Goal: Task Accomplishment & Management: Manage account settings

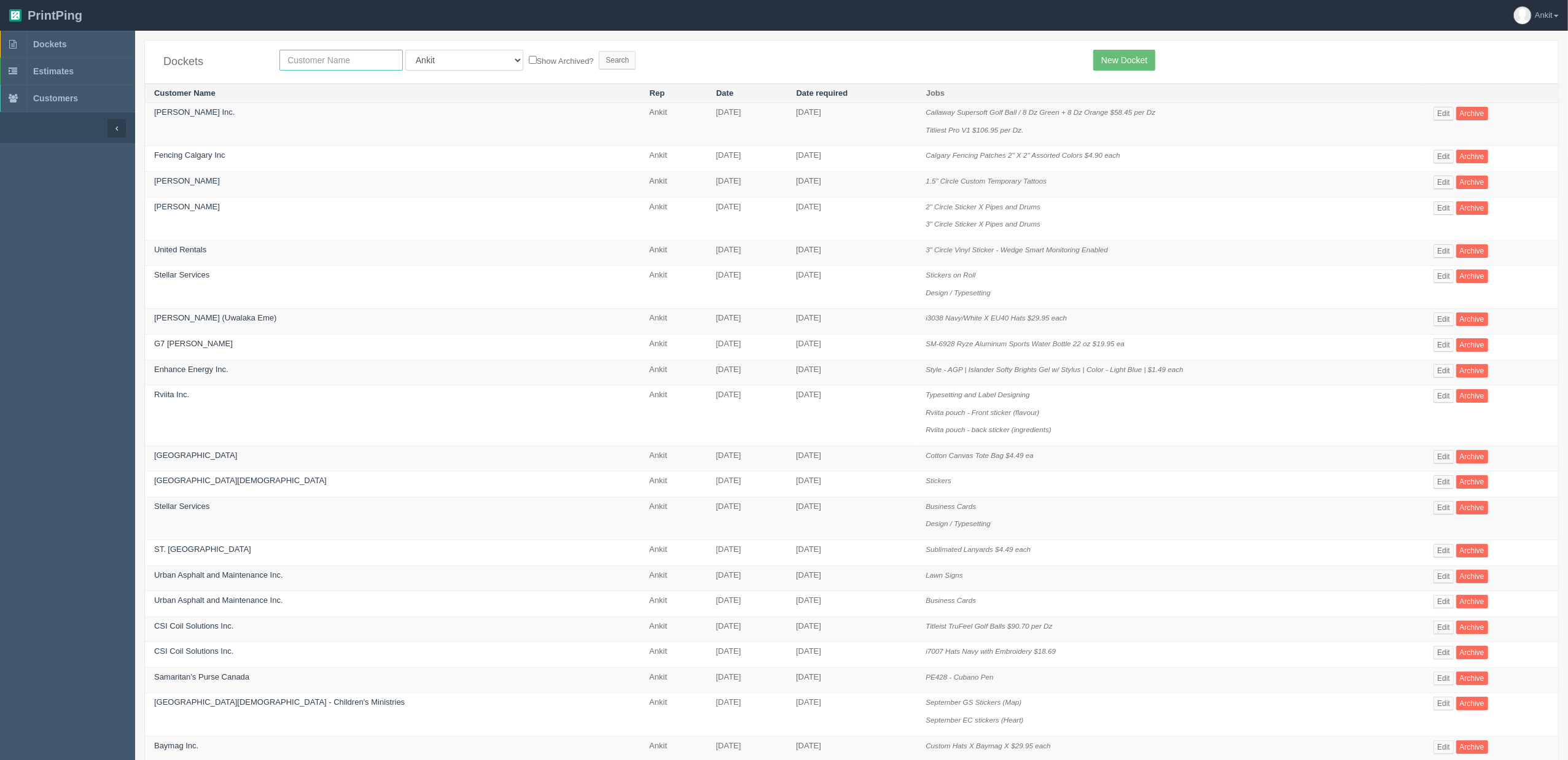
click at [307, 64] on input "text" at bounding box center [342, 60] width 124 height 21
type input "all-brite"
click at [599, 51] on input "Search" at bounding box center [618, 60] width 37 height 18
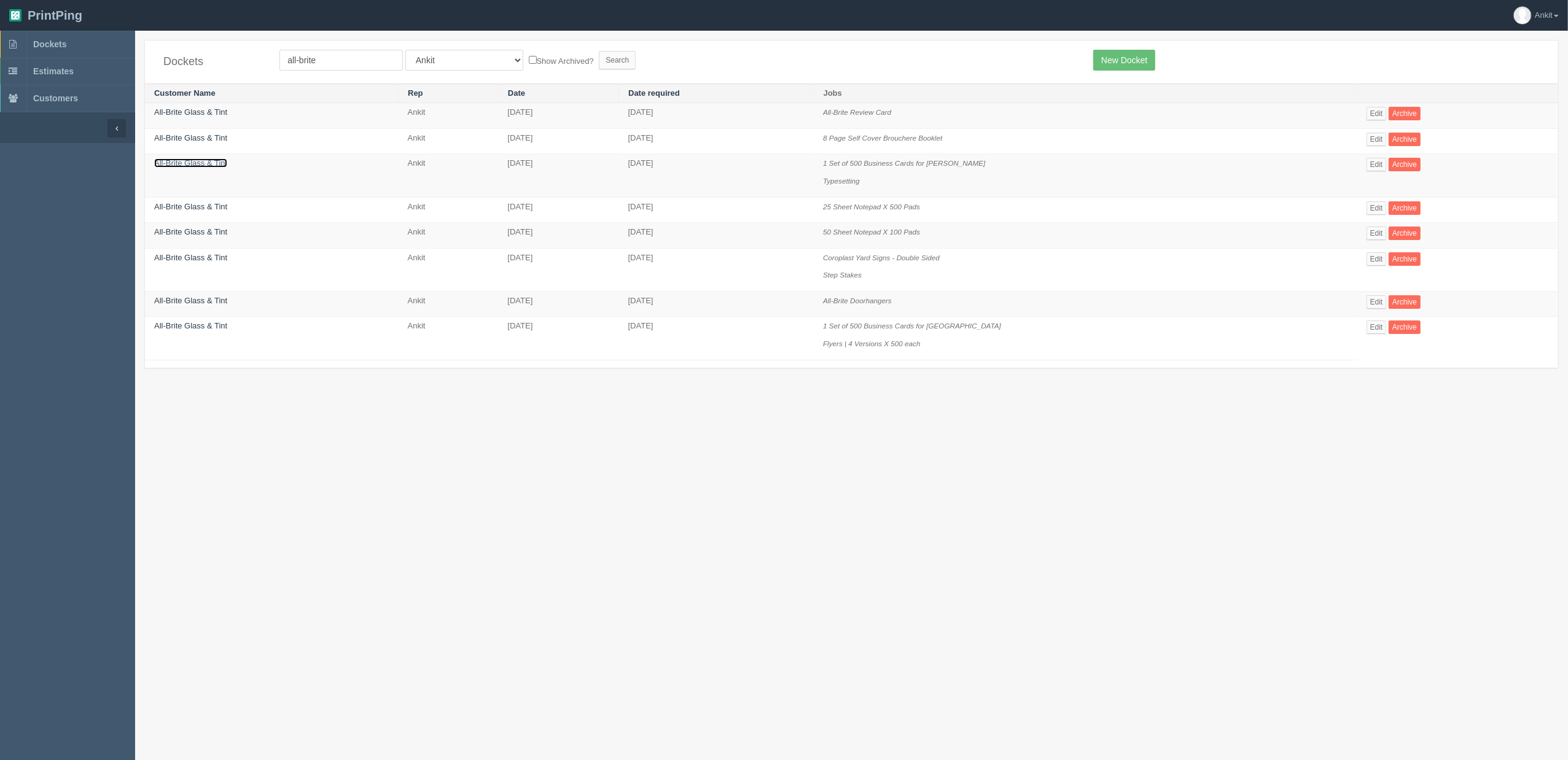
click at [210, 163] on link "All-Brite Glass & Tint" at bounding box center [191, 163] width 73 height 9
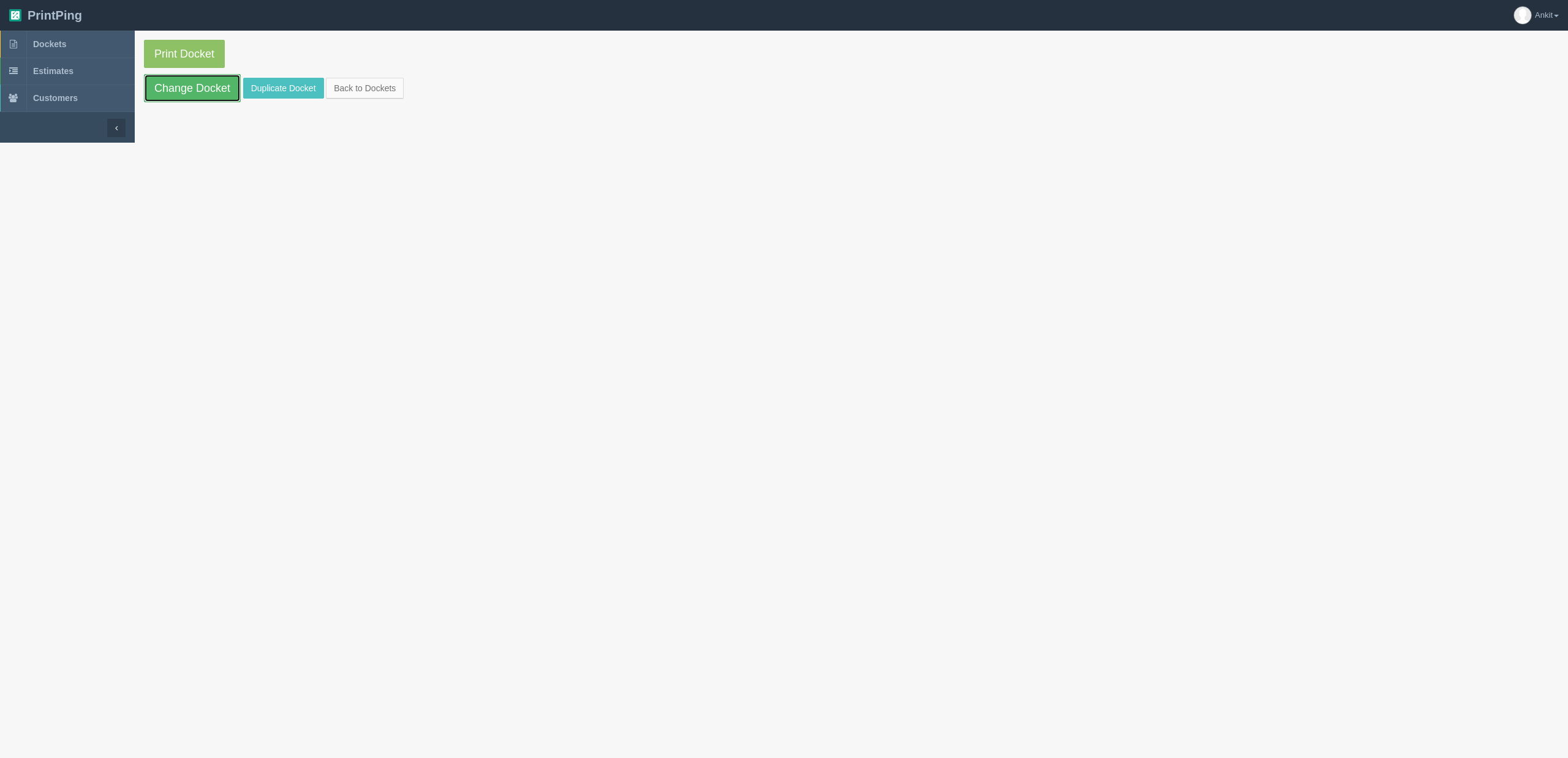
click at [204, 92] on link "Change Docket" at bounding box center [192, 88] width 97 height 28
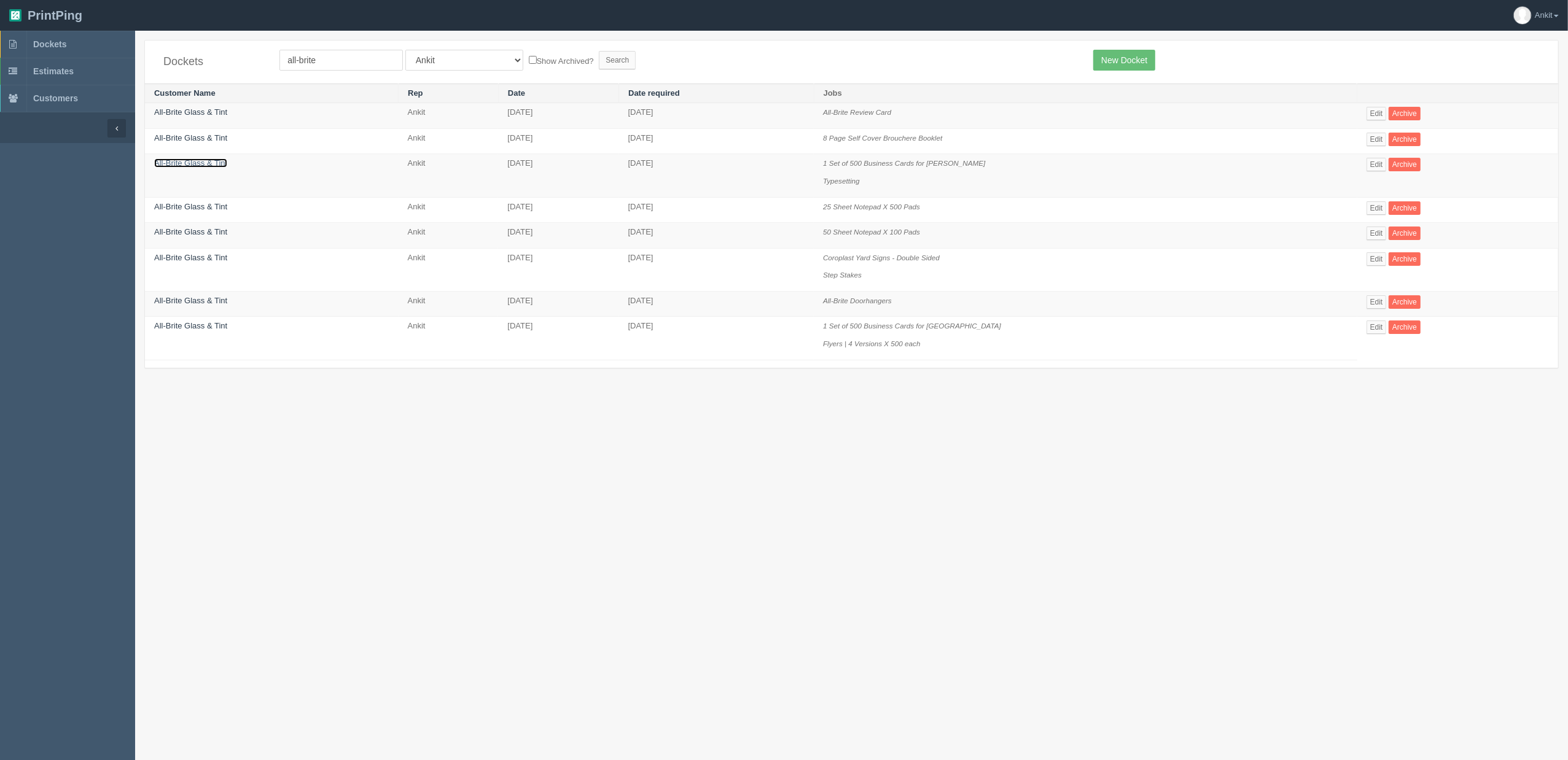
click at [214, 162] on link "All-Brite Glass & Tint" at bounding box center [191, 163] width 73 height 9
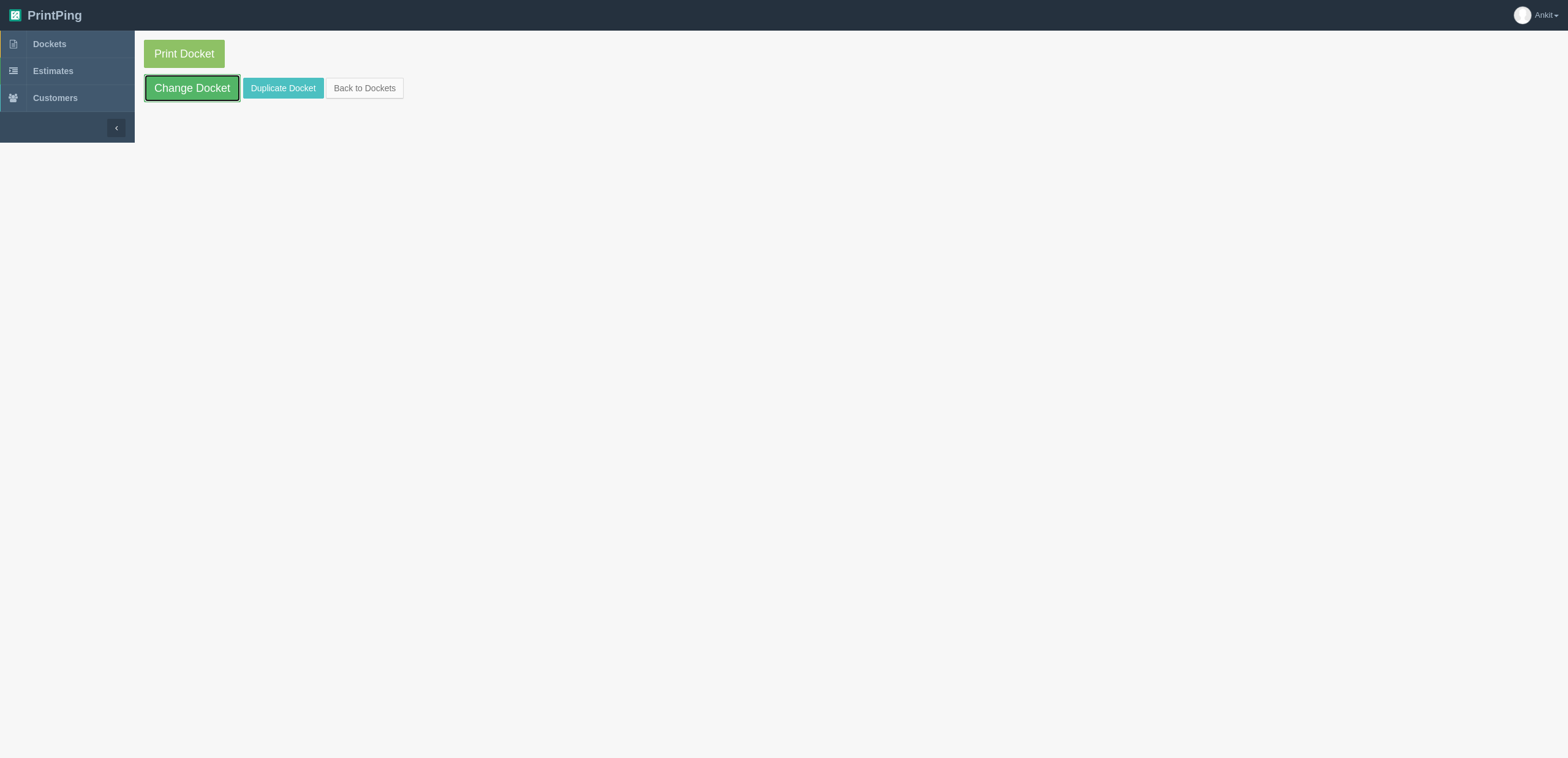
click at [194, 91] on link "Change Docket" at bounding box center [192, 88] width 97 height 28
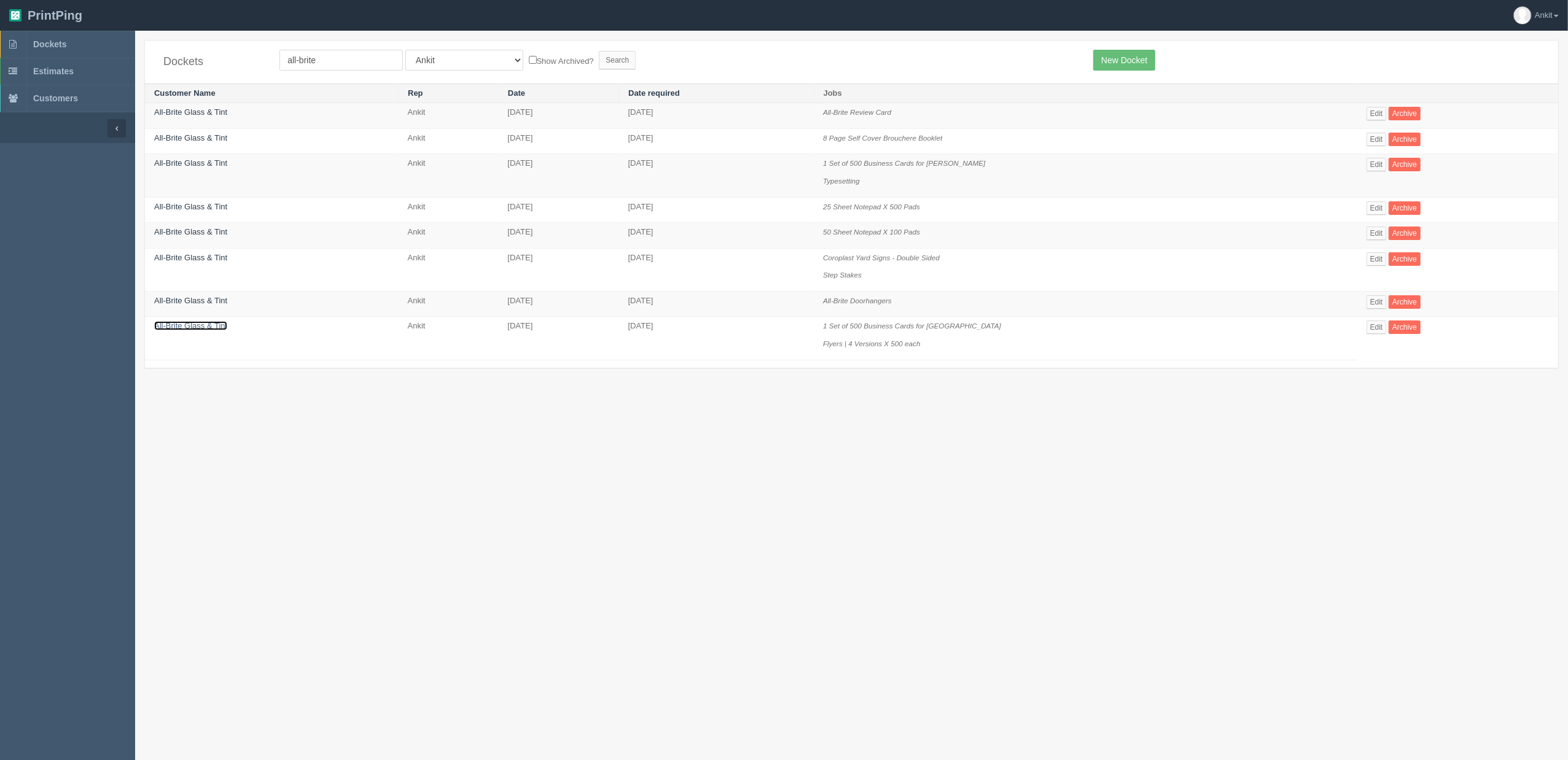
click at [205, 330] on link "All-Brite Glass & Tint" at bounding box center [191, 326] width 73 height 9
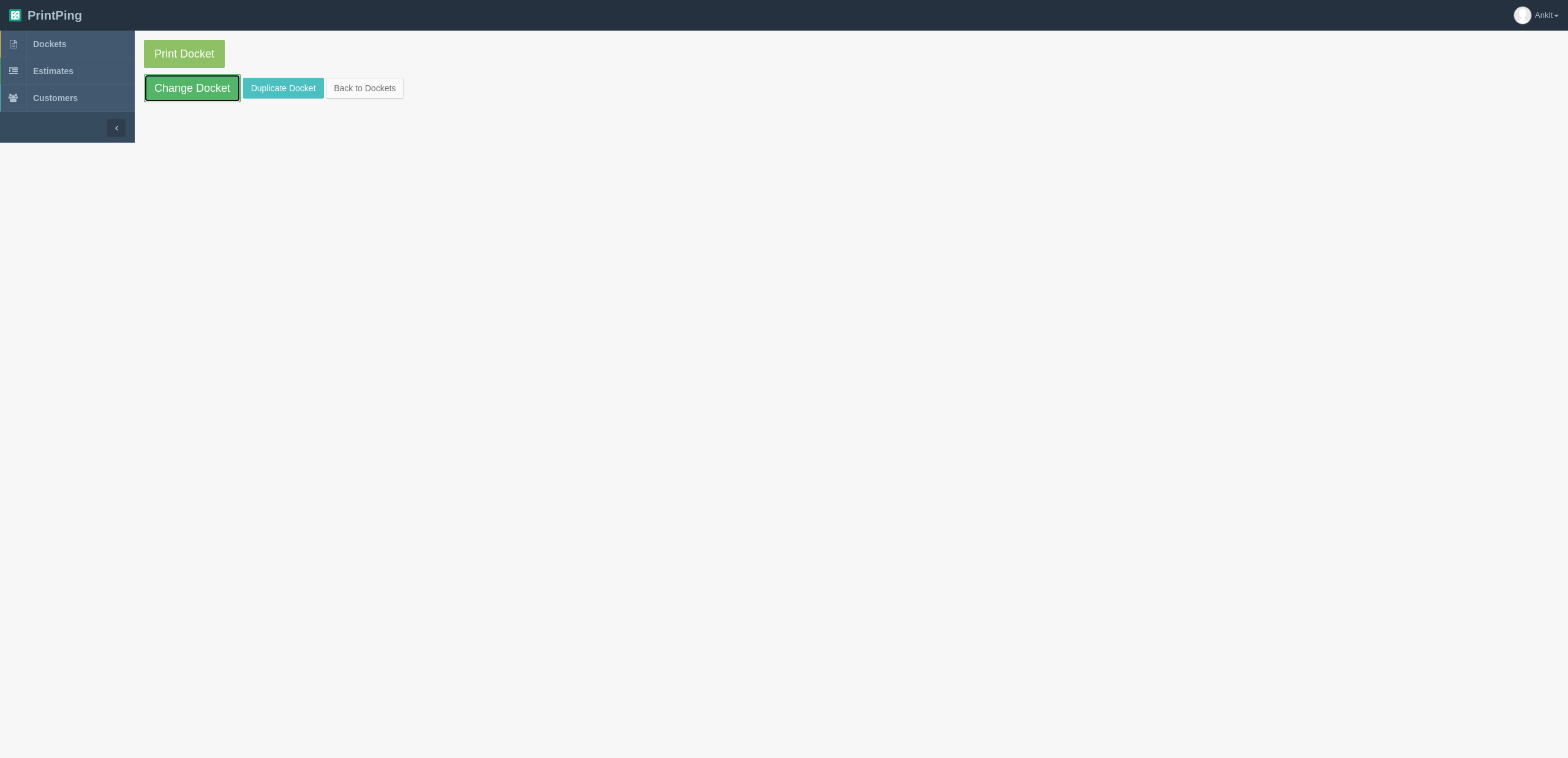
click at [211, 94] on link "Change Docket" at bounding box center [192, 88] width 97 height 28
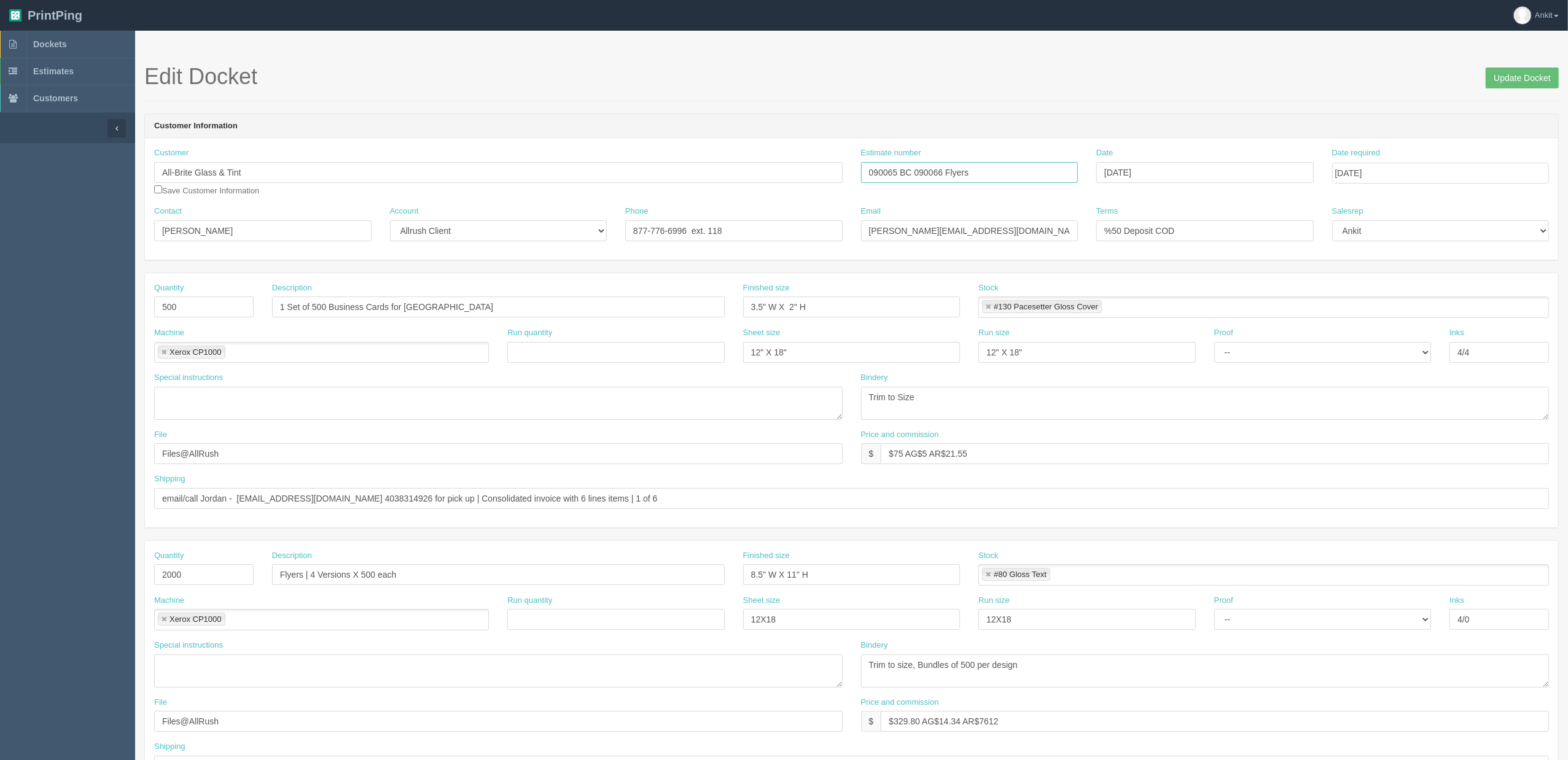
click at [883, 173] on input "090065 BC 090066 Flyers" at bounding box center [969, 172] width 217 height 21
drag, startPoint x: 883, startPoint y: 173, endPoint x: 907, endPoint y: 195, distance: 32.6
click at [885, 173] on input "090065 BC 090066 Flyers" at bounding box center [969, 172] width 217 height 21
